Goal: Task Accomplishment & Management: Use online tool/utility

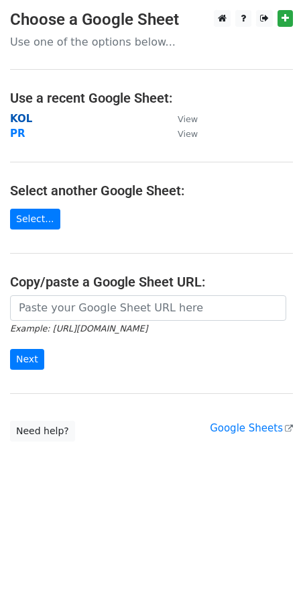
click at [27, 123] on strong "KOL" at bounding box center [21, 119] width 22 height 12
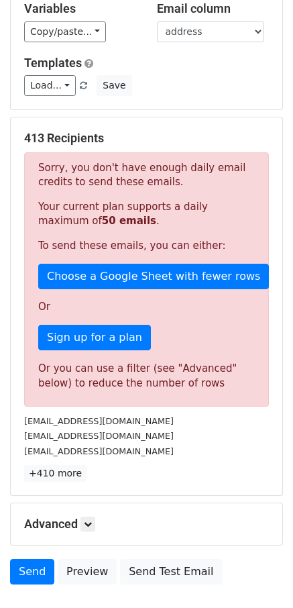
scroll to position [176, 0]
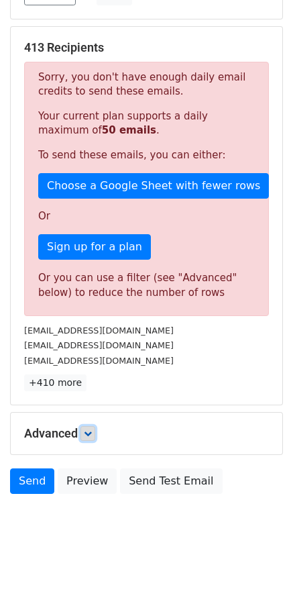
click at [95, 438] on link at bounding box center [88, 433] width 15 height 15
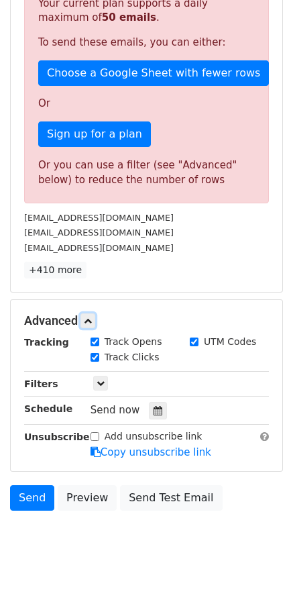
scroll to position [293, 0]
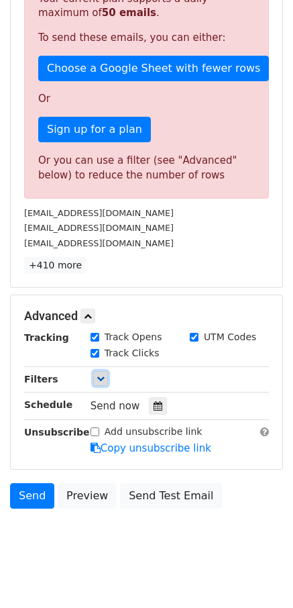
click at [104, 386] on link at bounding box center [100, 378] width 15 height 15
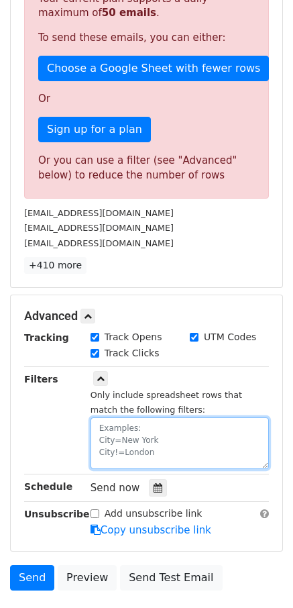
click at [122, 440] on textarea at bounding box center [180, 444] width 179 height 52
paste textarea "date"
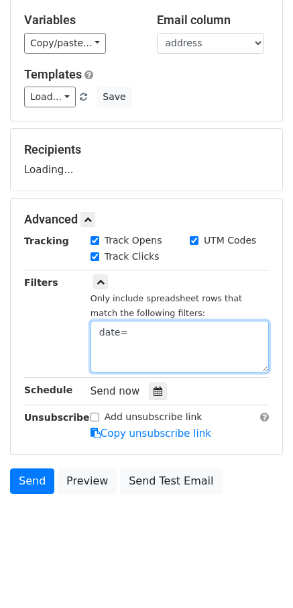
paste textarea "[DATE]"
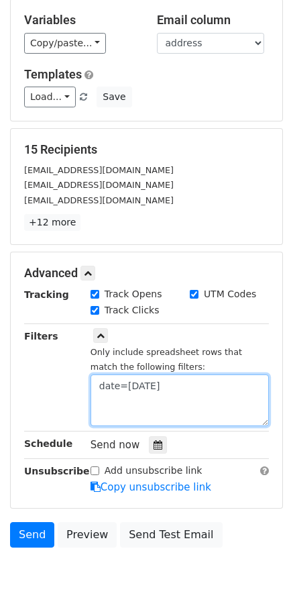
scroll to position [128, 0]
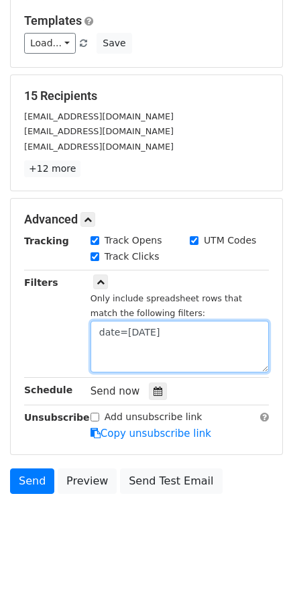
type textarea "date=[DATE]"
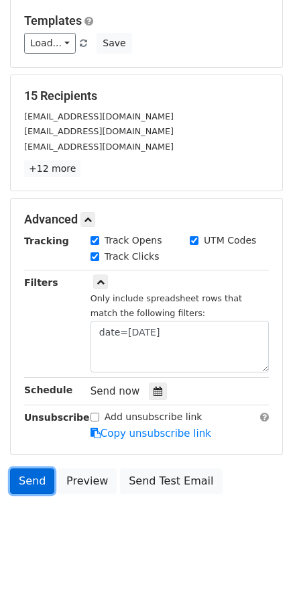
click at [15, 471] on link "Send" at bounding box center [32, 482] width 44 height 26
